Goal: Complete application form: Complete application form

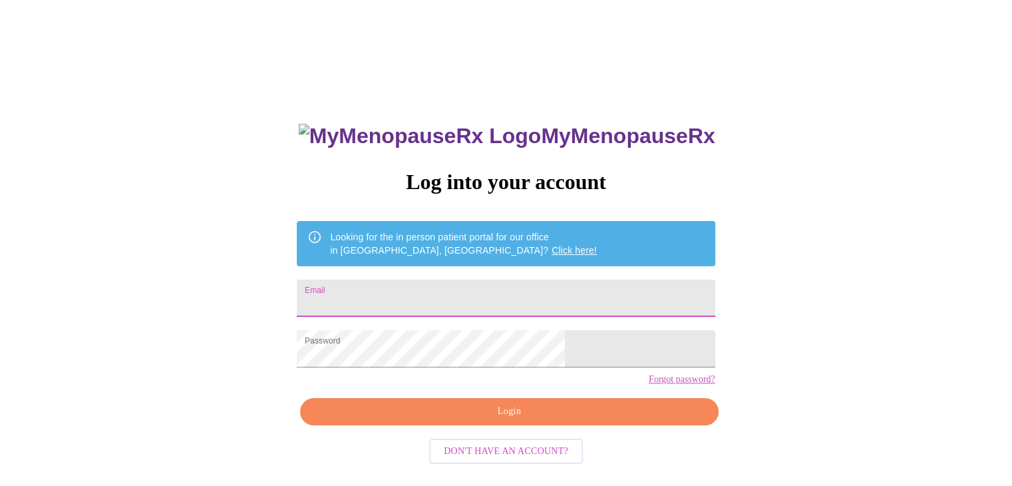
click at [460, 297] on input "Email" at bounding box center [506, 297] width 418 height 37
type input "[PERSON_NAME][EMAIL_ADDRESS][DOMAIN_NAME]"
click at [507, 420] on span "Login" at bounding box center [508, 411] width 387 height 17
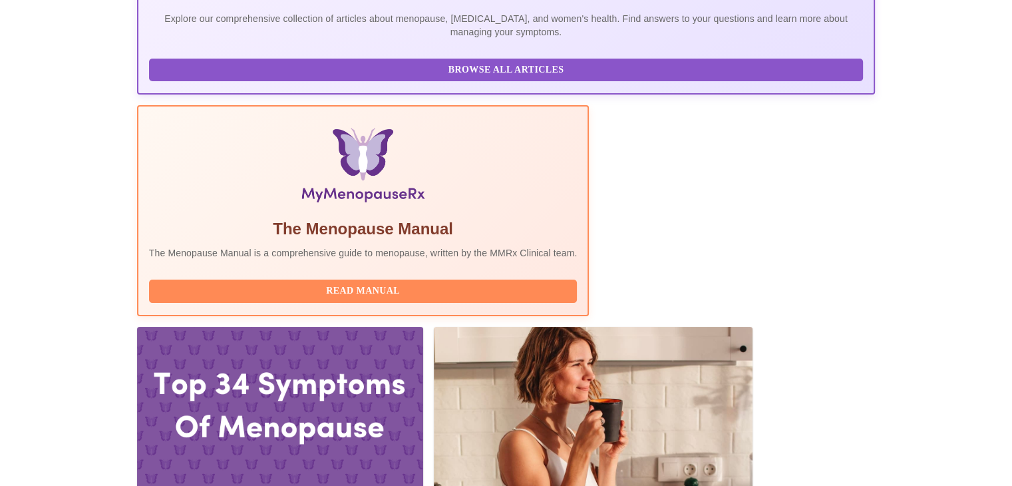
scroll to position [346, 0]
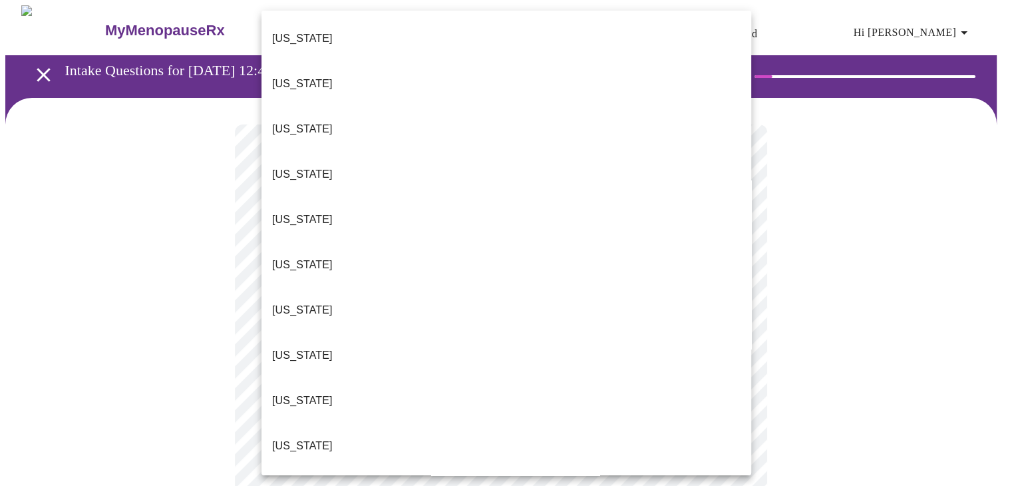
click at [347, 106] on li "[US_STATE]" at bounding box center [506, 128] width 490 height 45
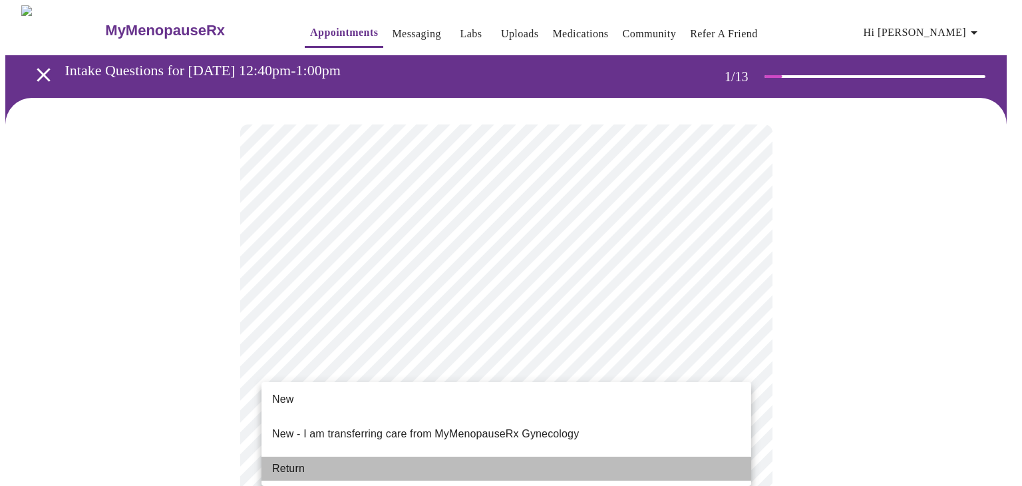
click at [305, 456] on li "Return" at bounding box center [506, 468] width 490 height 24
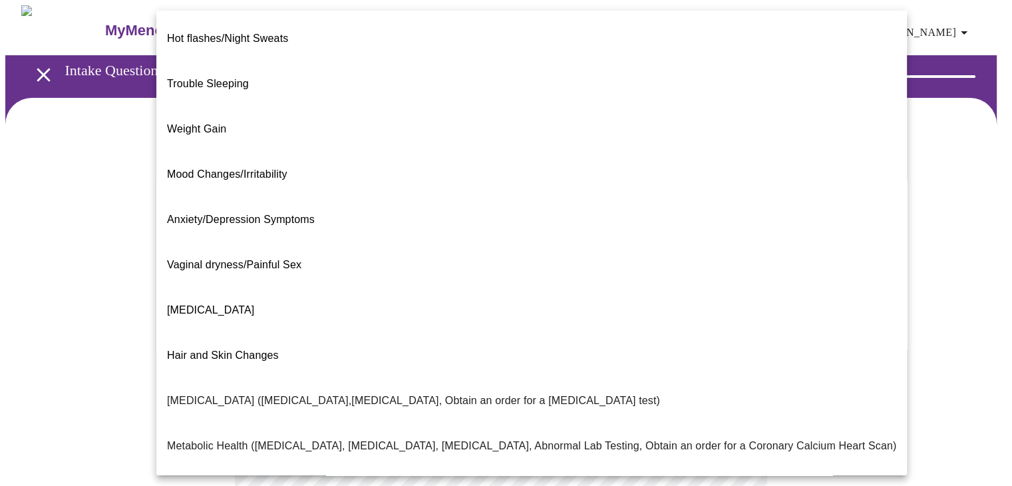
click at [665, 272] on body "MyMenopauseRx Appointments Messaging Labs Uploads Medications Community Refer a…" at bounding box center [505, 404] width 1001 height 799
click at [301, 287] on li "[MEDICAL_DATA]" at bounding box center [531, 309] width 751 height 45
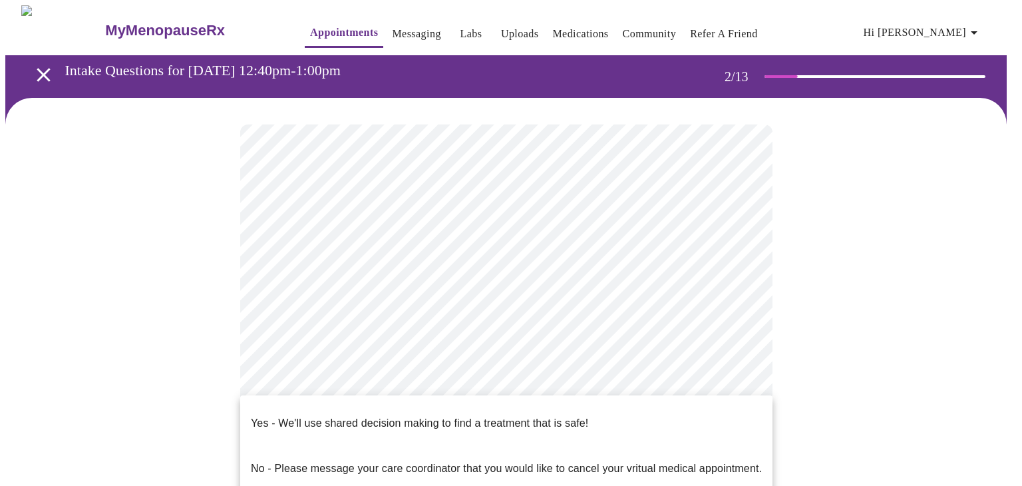
click at [641, 411] on body "MyMenopauseRx Appointments Messaging Labs Uploads Medications Community Refer a…" at bounding box center [510, 400] width 1011 height 791
click at [581, 415] on p "Yes - We'll use shared decision making to find a treatment that is safe!" at bounding box center [419, 423] width 337 height 16
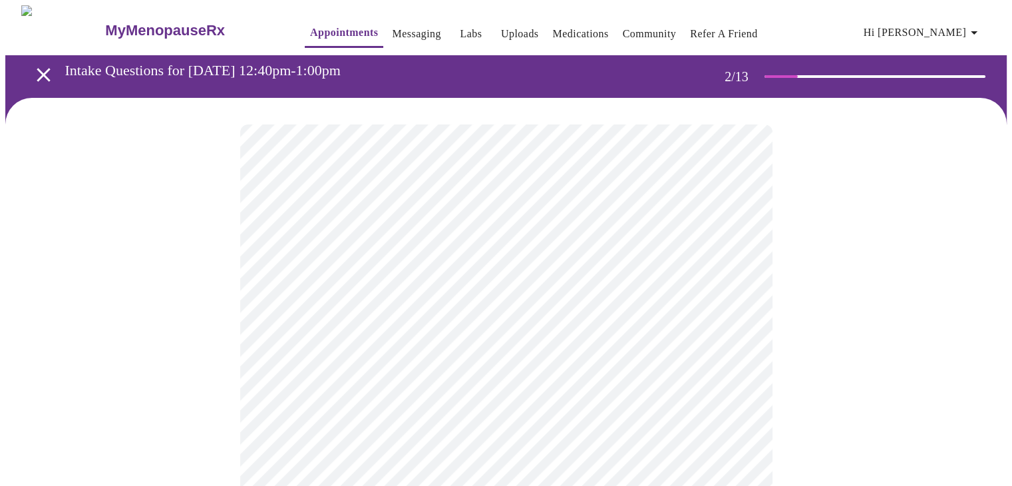
click at [852, 421] on div at bounding box center [505, 443] width 1001 height 691
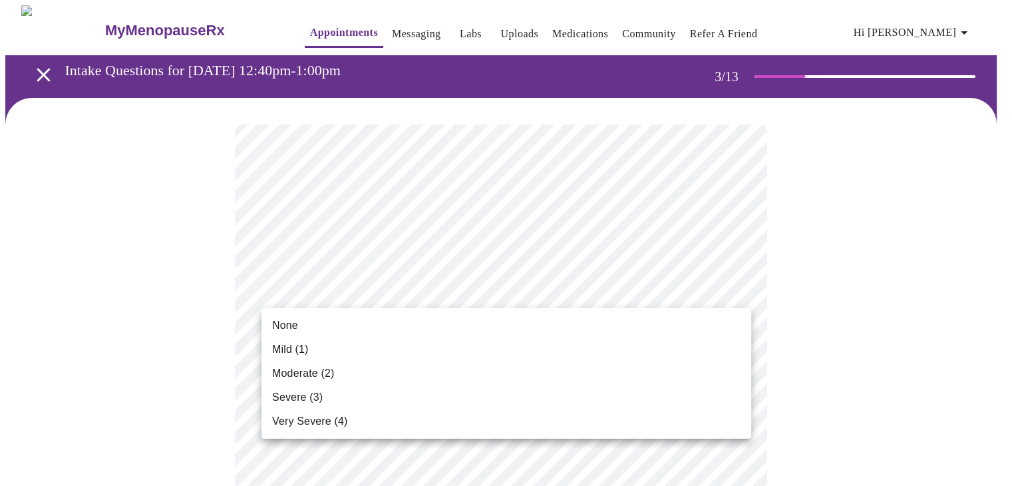
click at [381, 349] on li "Mild (1)" at bounding box center [506, 349] width 490 height 24
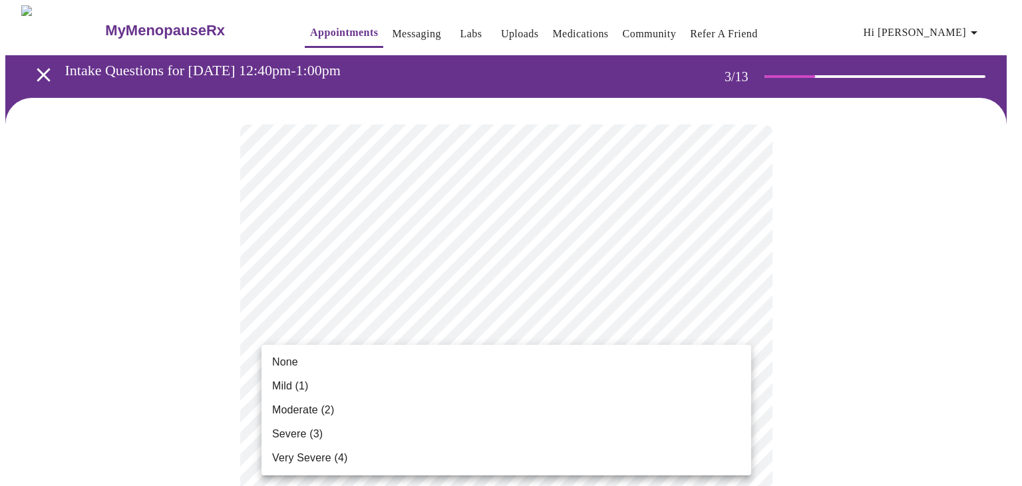
click at [411, 413] on li "Moderate (2)" at bounding box center [506, 410] width 490 height 24
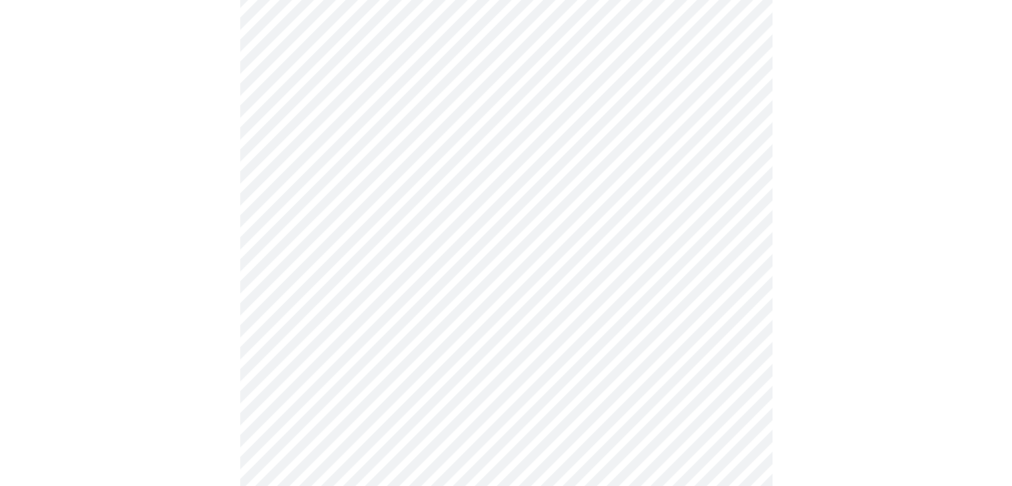
scroll to position [240, 0]
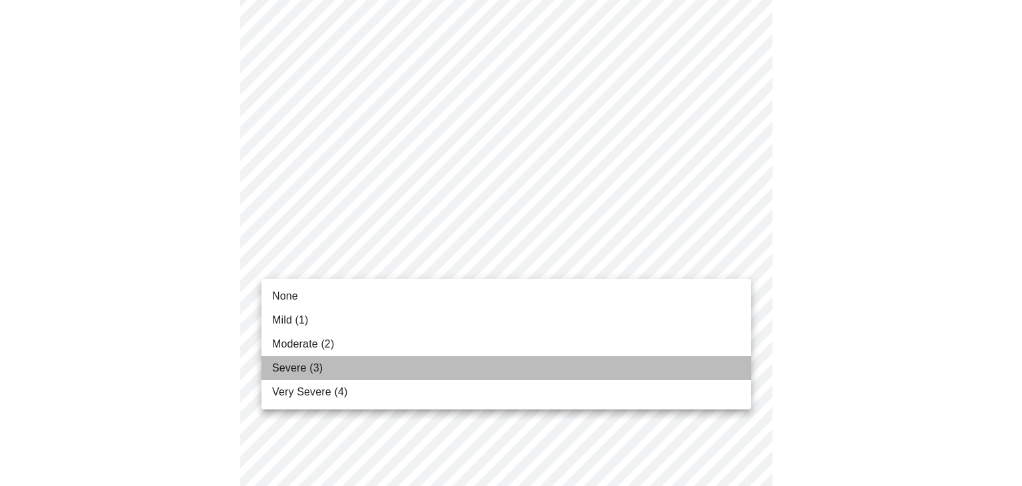
click at [422, 364] on li "Severe (3)" at bounding box center [506, 368] width 490 height 24
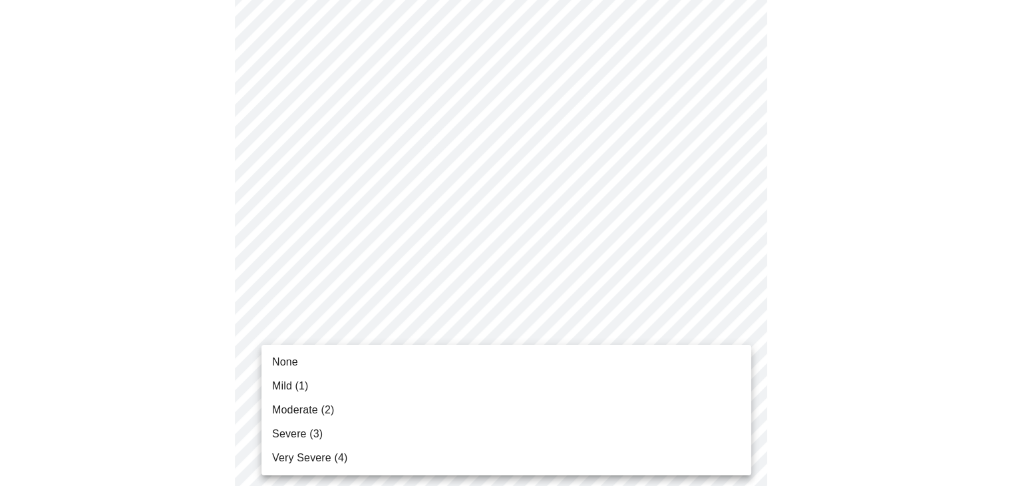
click at [500, 402] on li "Moderate (2)" at bounding box center [506, 410] width 490 height 24
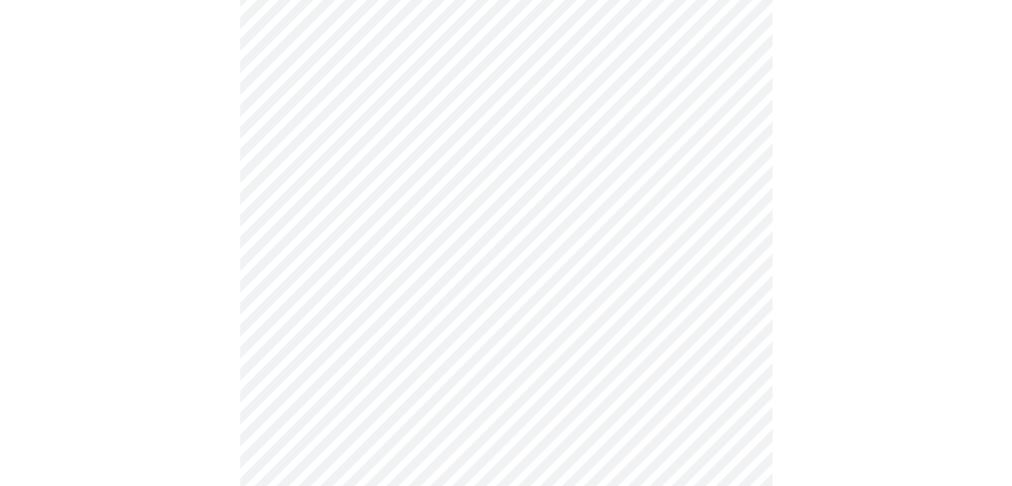
click at [553, 271] on body "MyMenopauseRx Appointments Messaging Labs Uploads Medications Community Refer a…" at bounding box center [505, 426] width 1001 height 1695
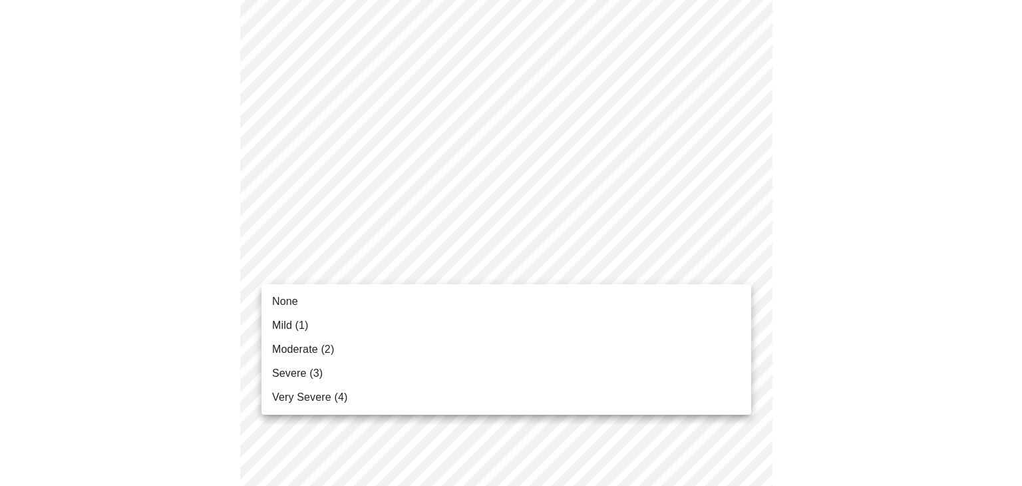
click at [423, 339] on li "Moderate (2)" at bounding box center [506, 349] width 490 height 24
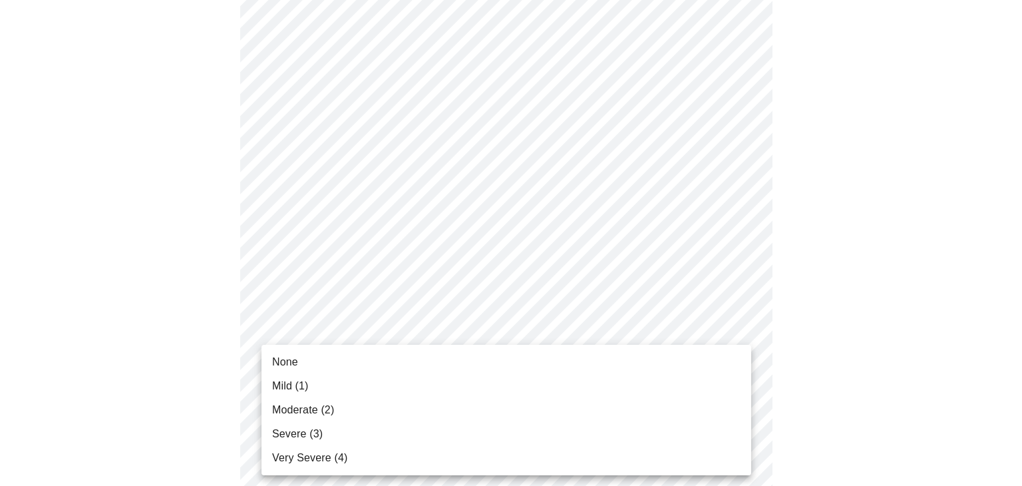
click at [440, 361] on body "MyMenopauseRx Appointments Messaging Labs Uploads Medications Community Refer a…" at bounding box center [510, 417] width 1011 height 1676
click at [383, 433] on li "Severe (3)" at bounding box center [506, 434] width 490 height 24
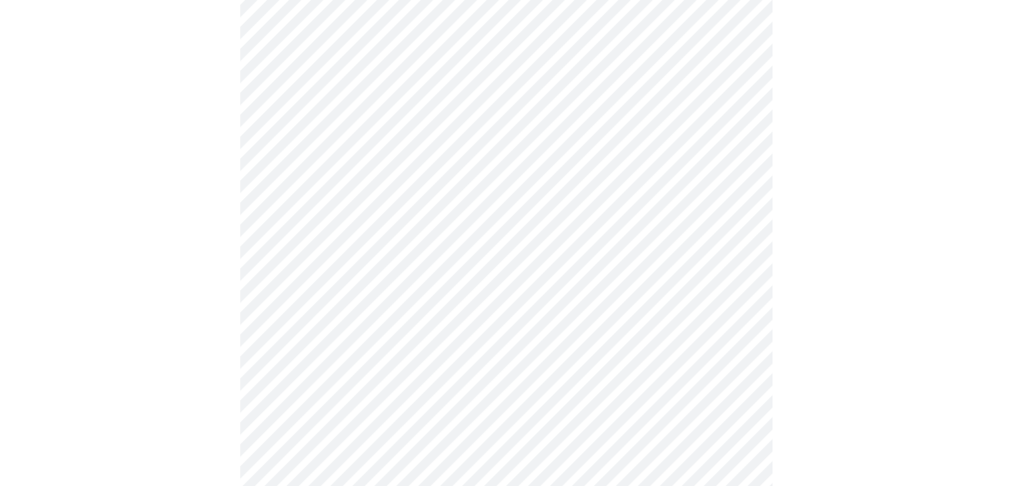
scroll to position [586, 0]
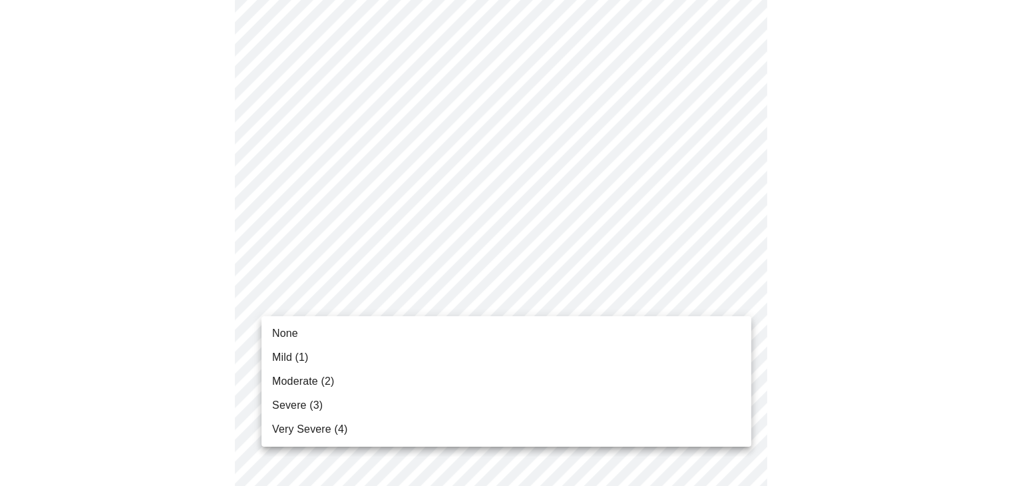
click at [554, 304] on body "MyMenopauseRx Appointments Messaging Labs Uploads Medications Community Refer a…" at bounding box center [505, 248] width 1001 height 1657
click at [395, 383] on li "Moderate (2)" at bounding box center [506, 381] width 490 height 24
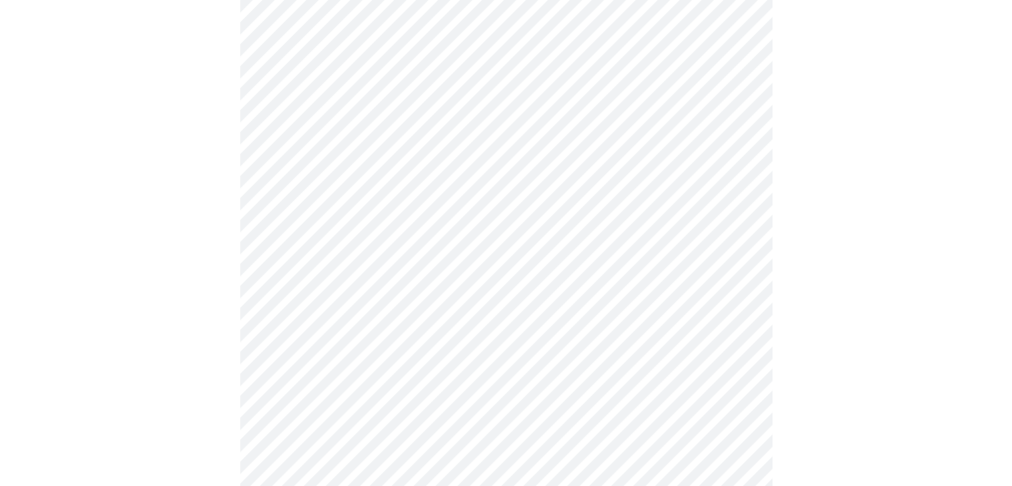
click at [524, 403] on body "MyMenopauseRx Appointments Messaging Labs Uploads Medications Community Refer a…" at bounding box center [505, 239] width 1001 height 1639
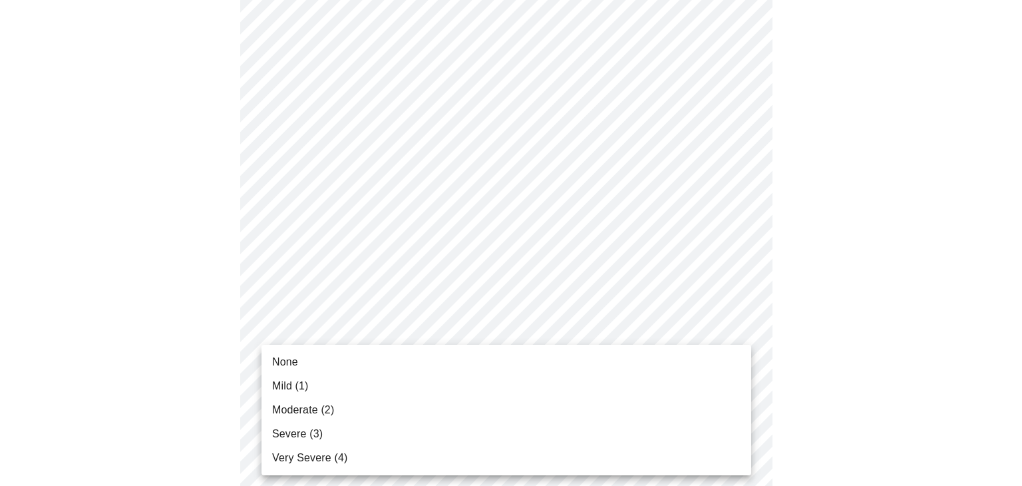
click at [439, 444] on li "Severe (3)" at bounding box center [506, 434] width 490 height 24
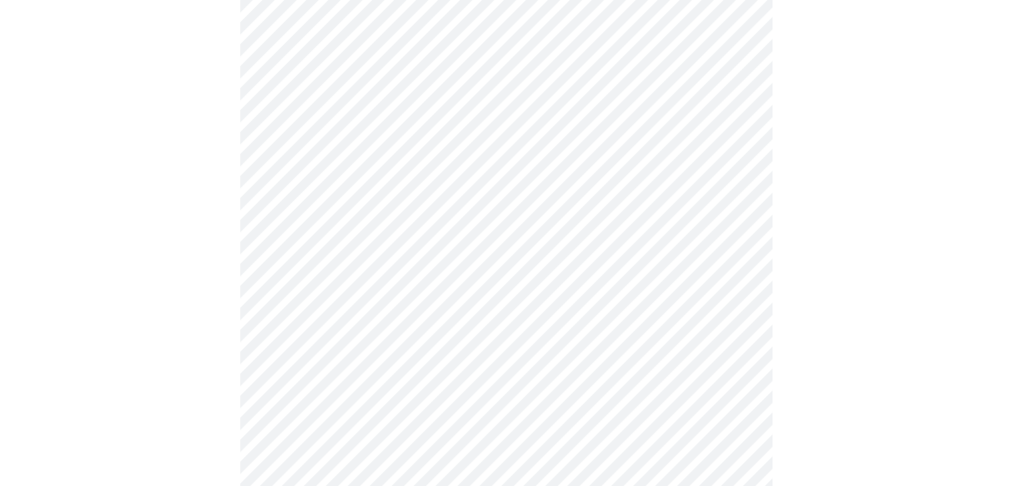
click at [849, 376] on div at bounding box center [505, 276] width 1001 height 1528
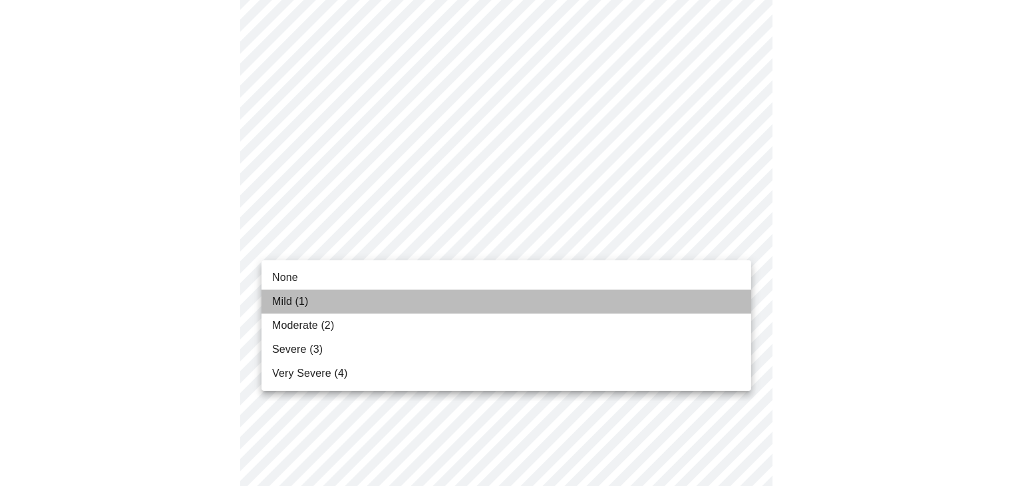
click at [452, 293] on li "Mild (1)" at bounding box center [506, 301] width 490 height 24
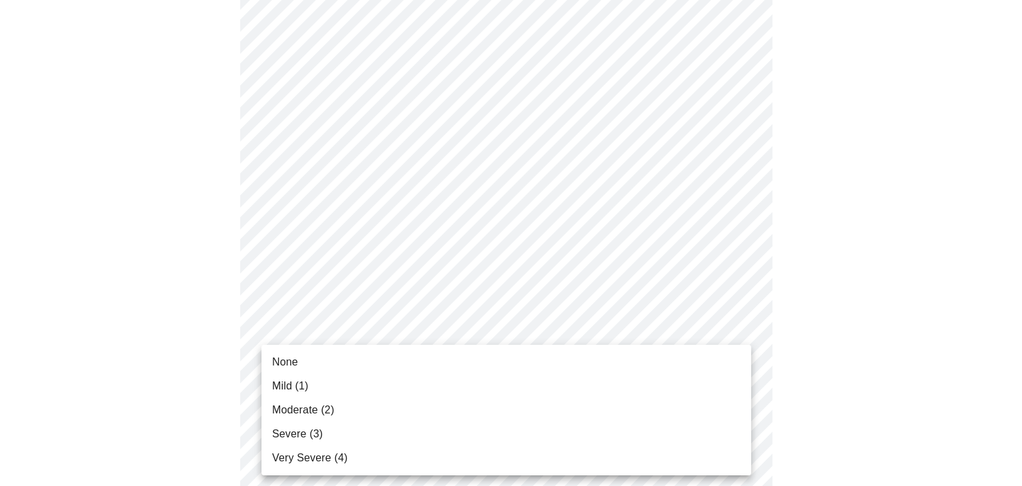
click at [405, 429] on li "Severe (3)" at bounding box center [506, 434] width 490 height 24
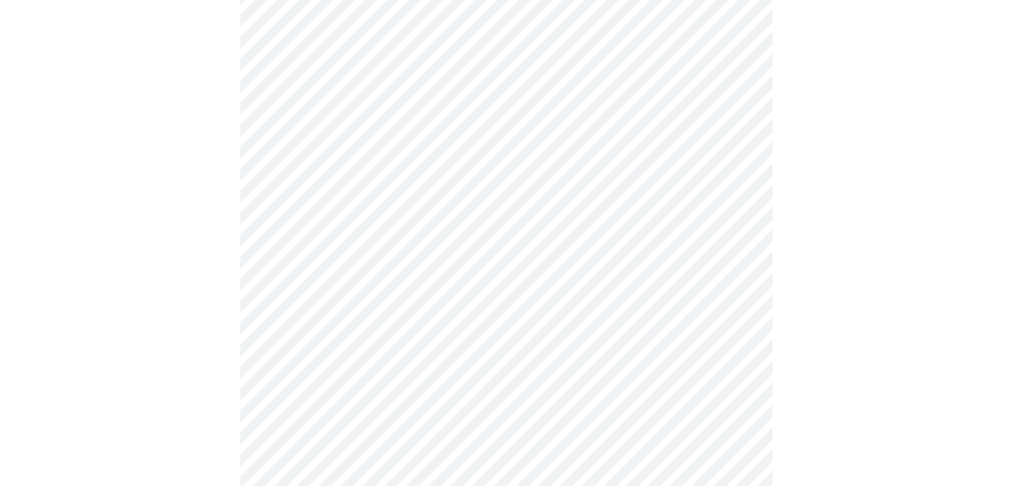
scroll to position [985, 0]
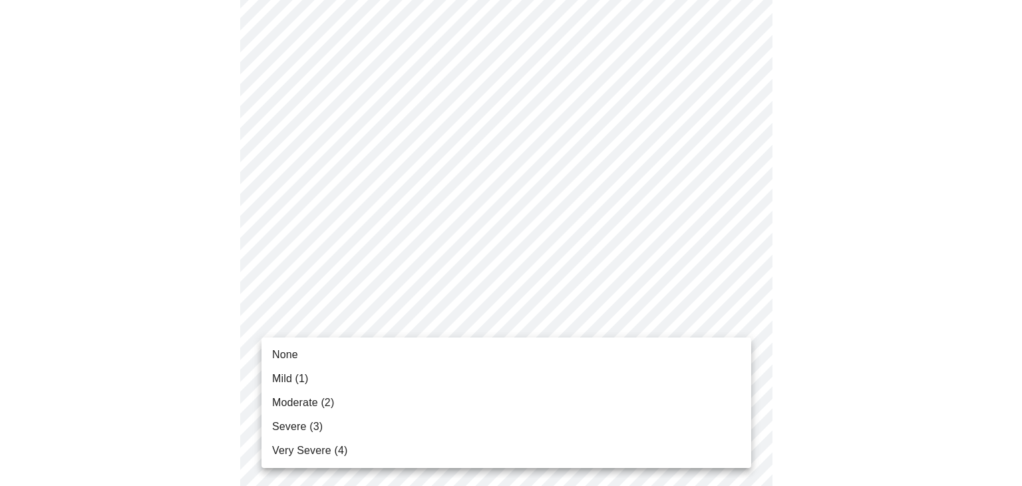
click at [393, 403] on li "Moderate (2)" at bounding box center [506, 403] width 490 height 24
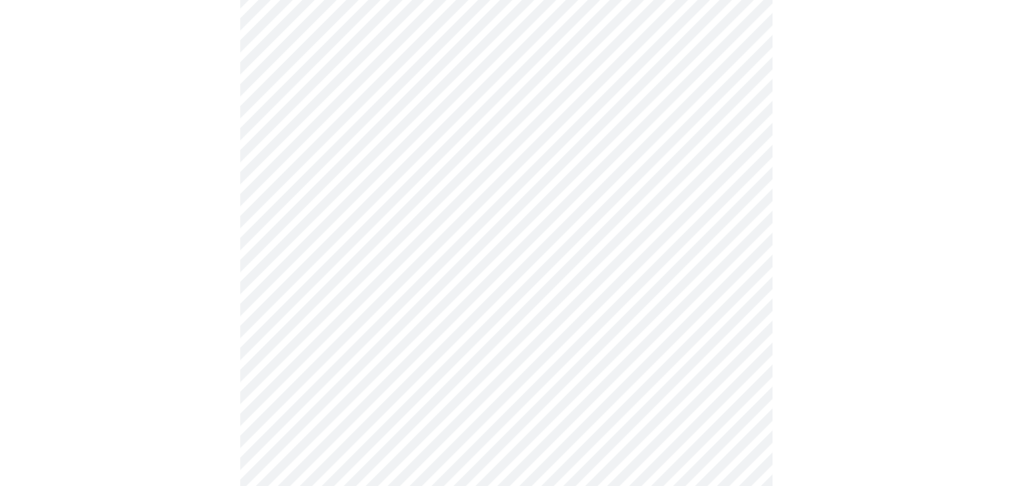
click at [556, 166] on body "MyMenopauseRx Appointments Messaging Labs Uploads Medications Community Refer a…" at bounding box center [510, 23] width 1011 height 1312
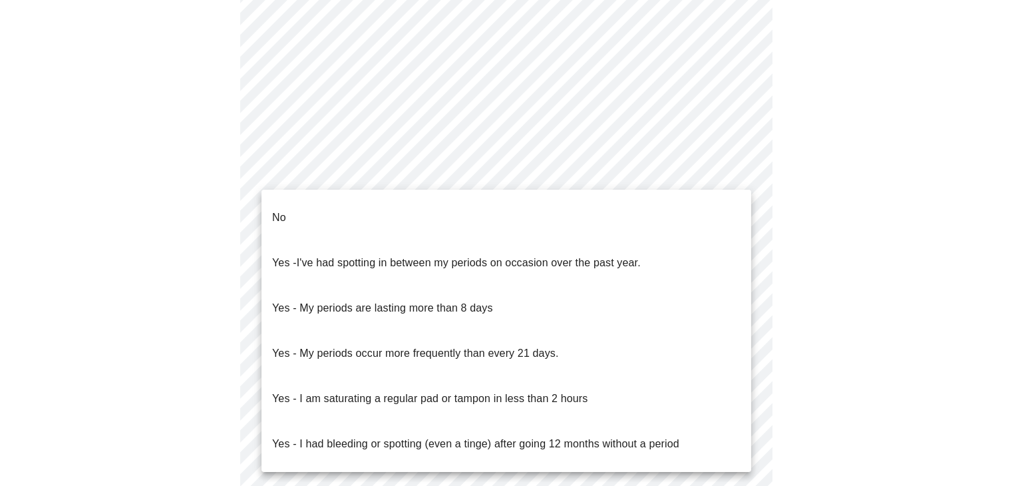
click at [406, 218] on li "No" at bounding box center [506, 217] width 490 height 45
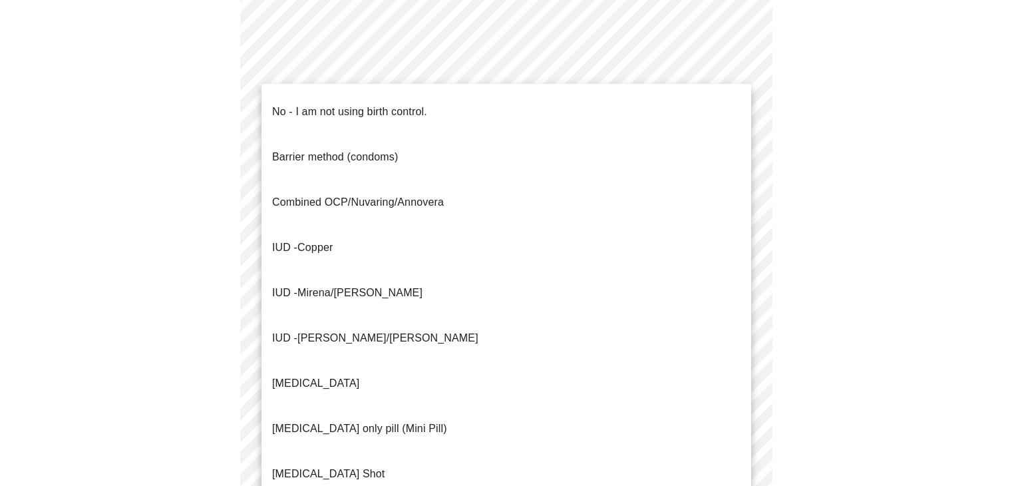
click at [410, 259] on body "MyMenopauseRx Appointments Messaging Labs Uploads Medications Community Refer a…" at bounding box center [510, 19] width 1011 height 1304
click at [396, 104] on p "No - I am not using birth control." at bounding box center [349, 112] width 155 height 16
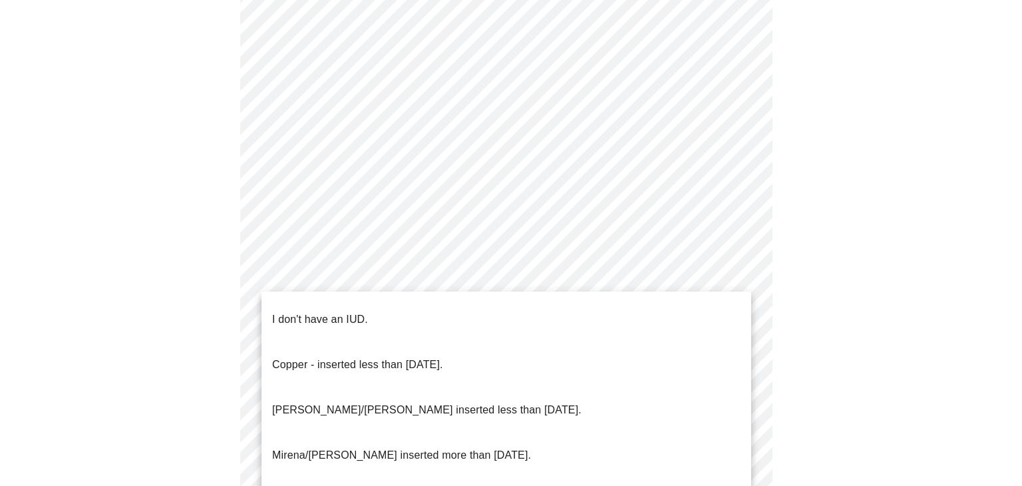
click at [385, 354] on body "MyMenopauseRx Appointments Messaging Labs Uploads Medications Community Refer a…" at bounding box center [510, 15] width 1011 height 1296
click at [357, 313] on p "I don't have an IUD." at bounding box center [320, 319] width 96 height 16
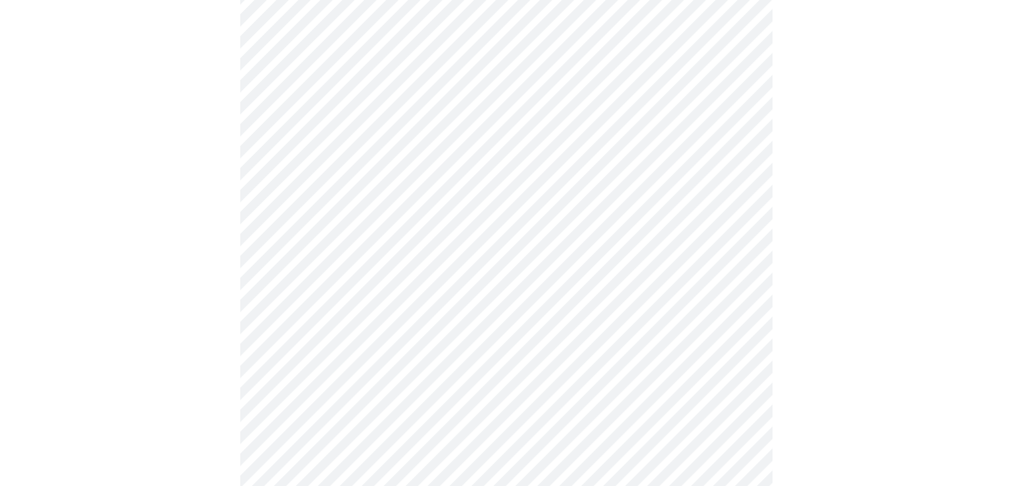
scroll to position [772, 0]
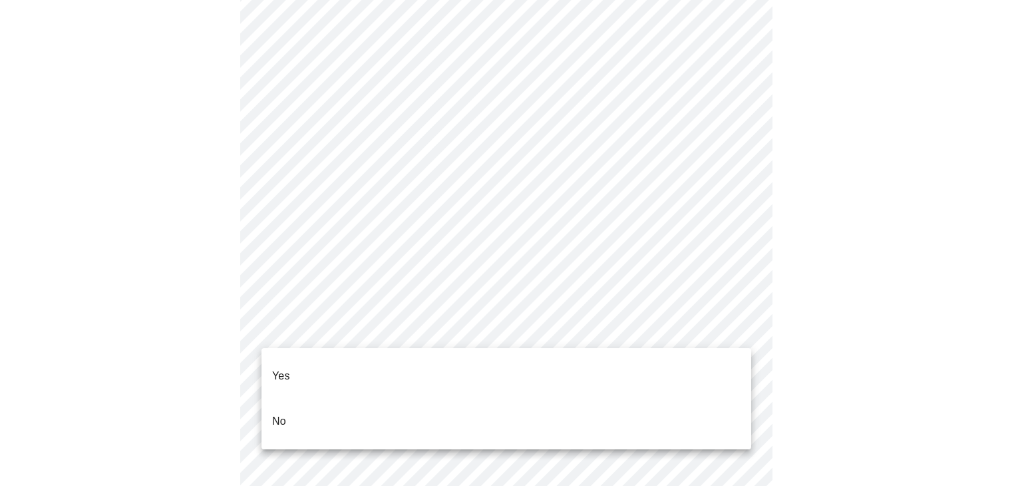
click at [387, 371] on li "Yes" at bounding box center [506, 375] width 490 height 45
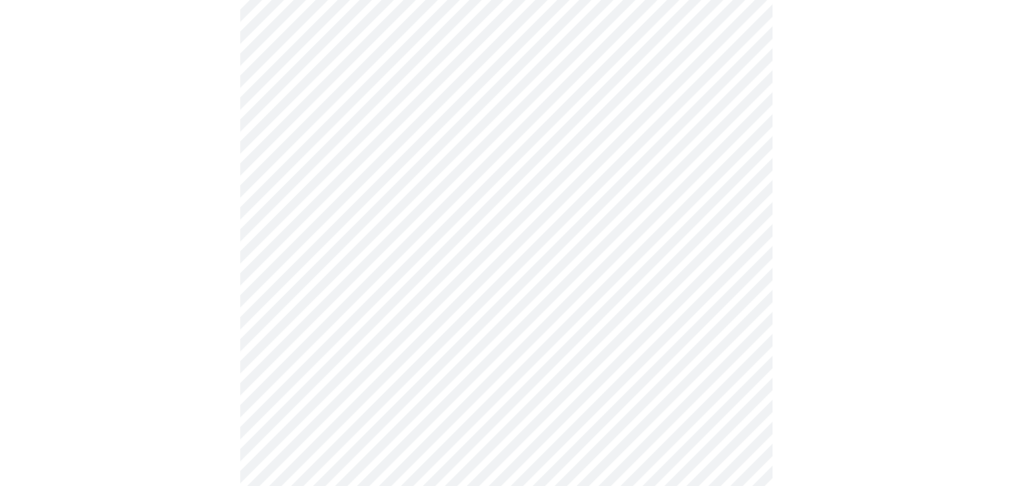
scroll to position [160, 0]
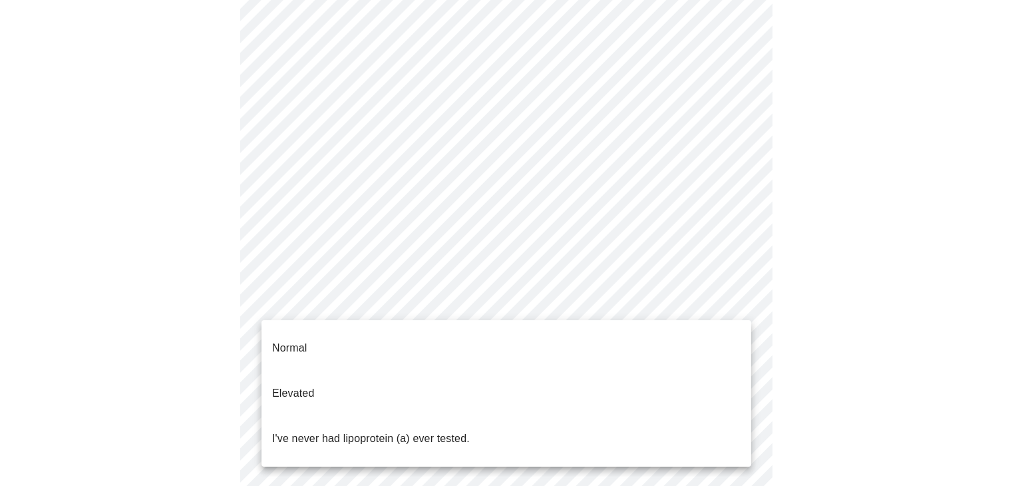
click at [580, 290] on body "MyMenopauseRx Appointments Messaging Labs Uploads Medications Community Refer a…" at bounding box center [510, 337] width 1011 height 983
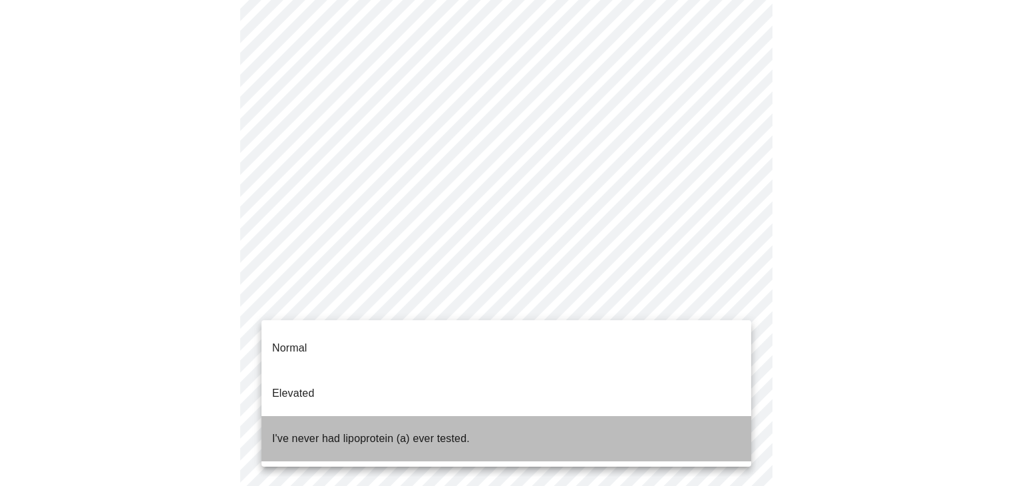
click at [464, 430] on p "I've never had lipoprotein (a) ever tested." at bounding box center [371, 438] width 198 height 16
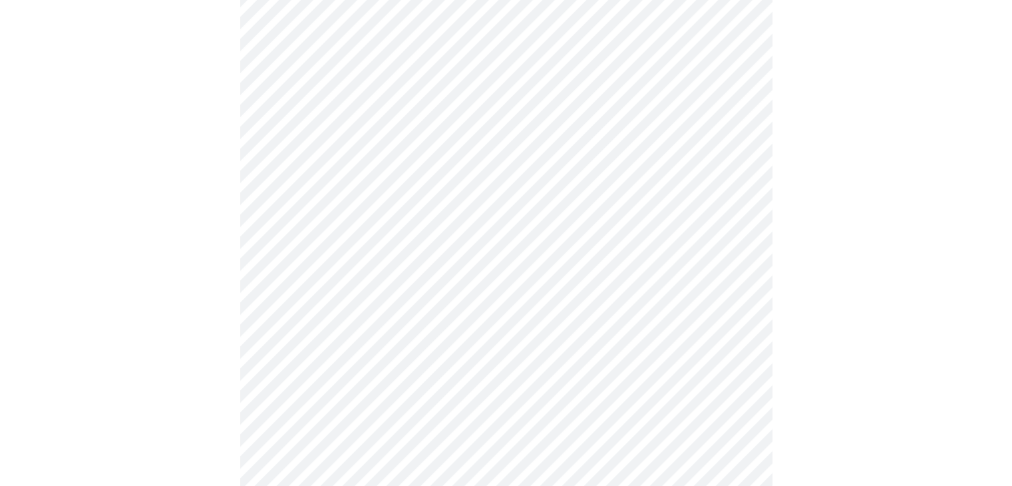
scroll to position [3473, 0]
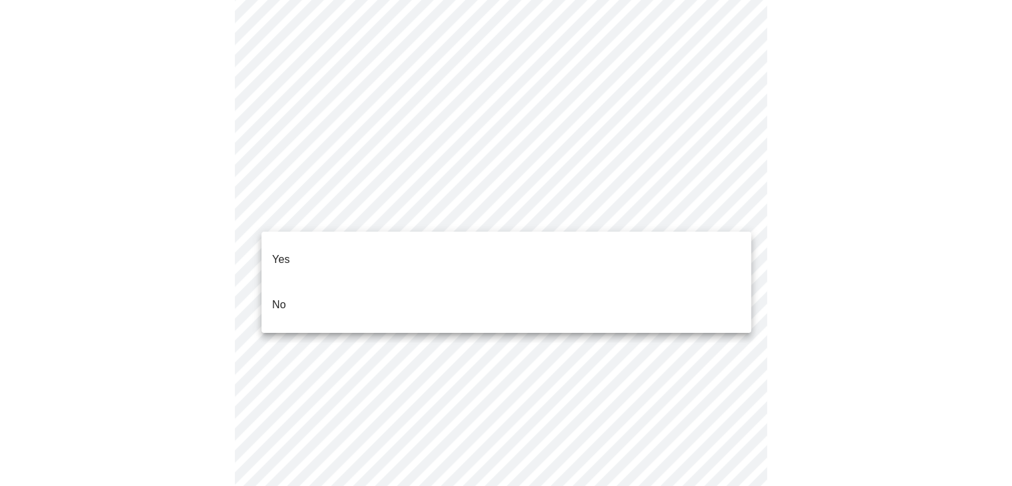
click at [384, 290] on li "No" at bounding box center [506, 304] width 490 height 45
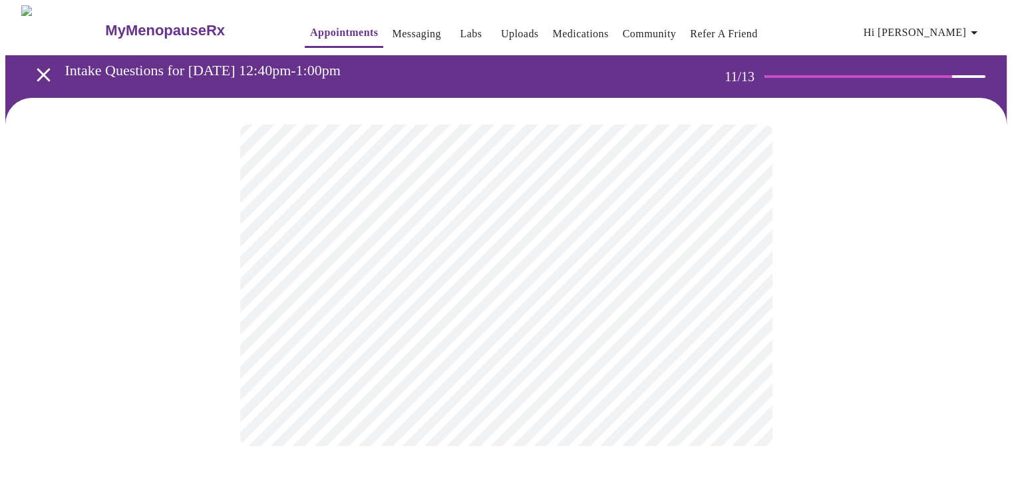
scroll to position [0, 0]
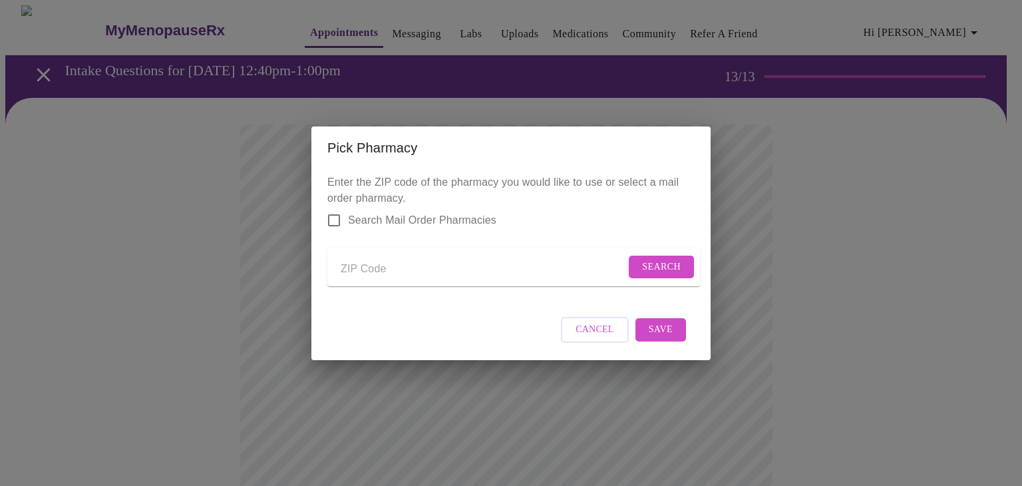
click at [353, 259] on input "Send a message to your care team" at bounding box center [483, 269] width 285 height 21
type input "85614"
click at [653, 256] on button "Search" at bounding box center [661, 267] width 65 height 23
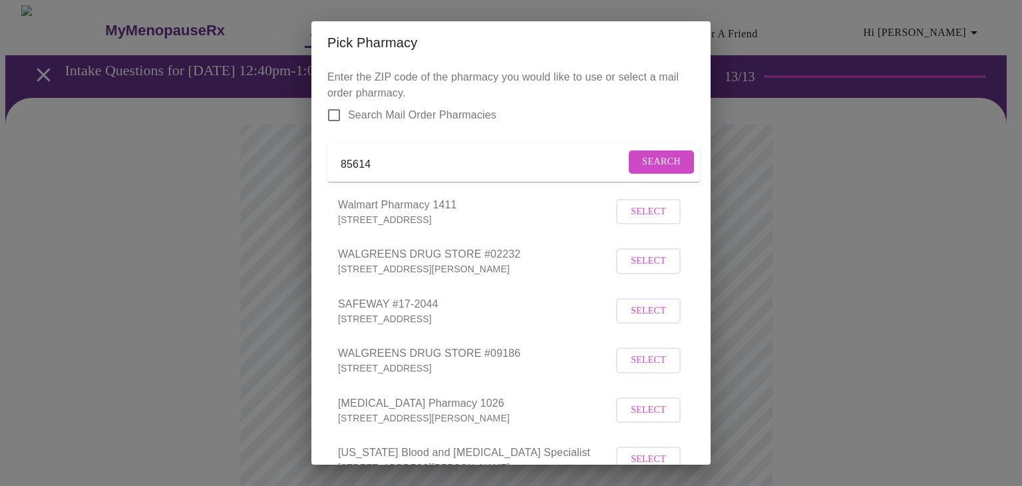
click at [801, 142] on div "Pick Pharmacy Enter the ZIP code of the pharmacy you would like to use or selec…" at bounding box center [511, 243] width 1022 height 486
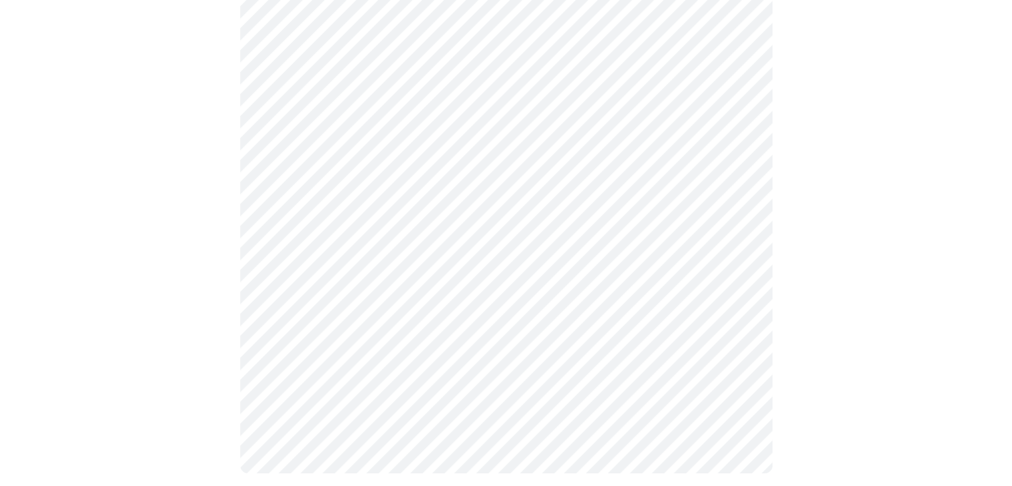
scroll to position [610, 0]
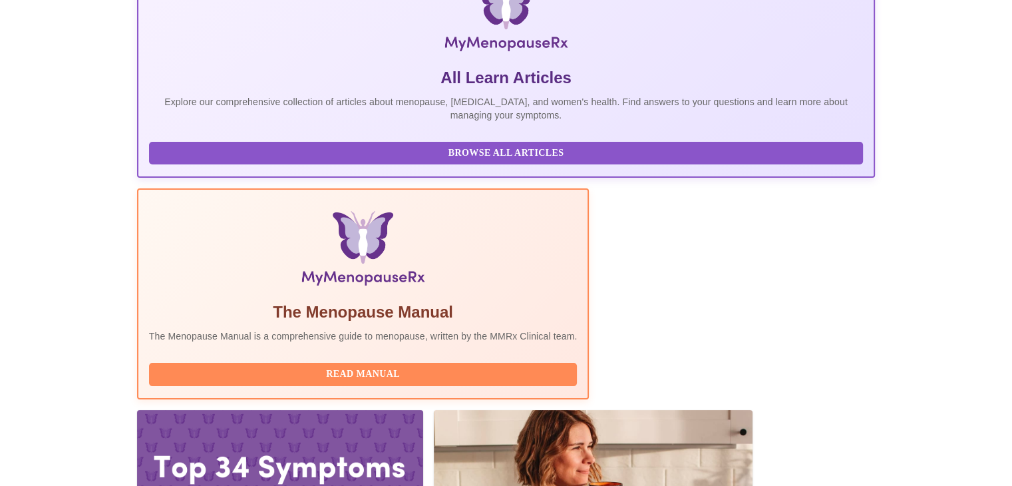
scroll to position [140, 0]
